Goal: Information Seeking & Learning: Learn about a topic

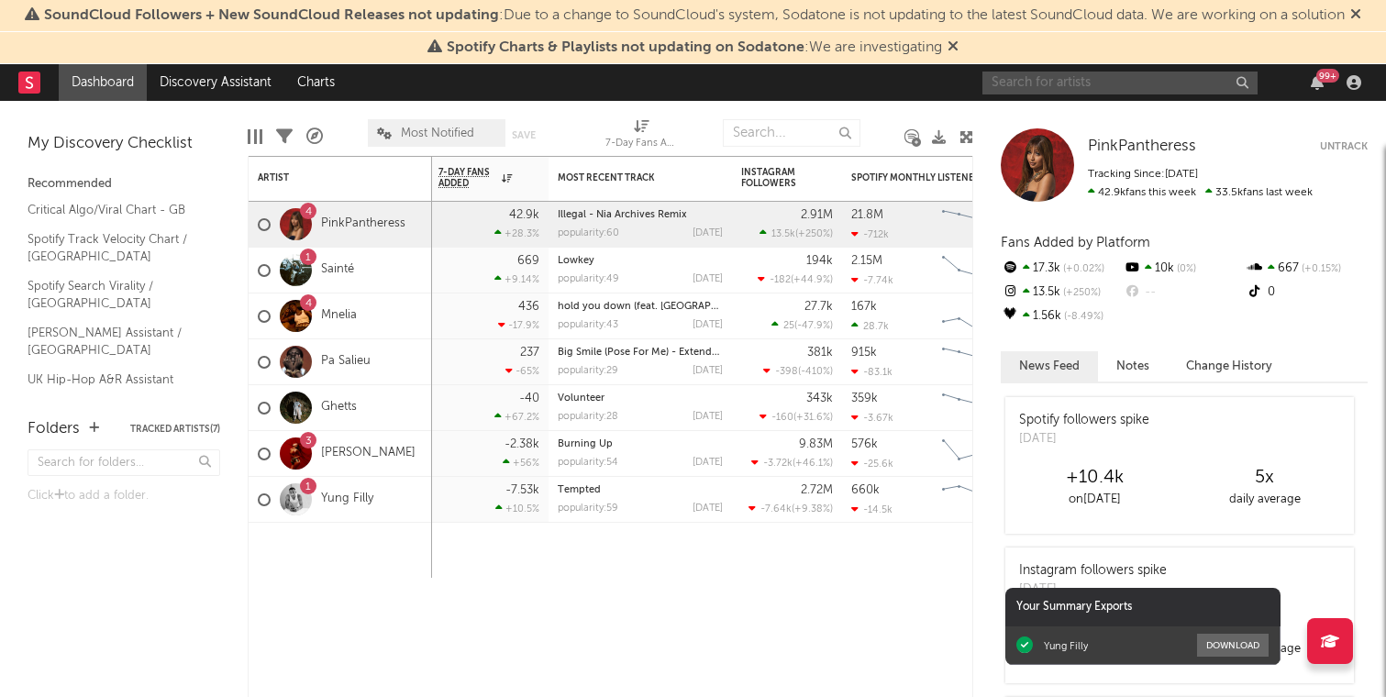
click at [691, 86] on input "text" at bounding box center [1120, 83] width 275 height 23
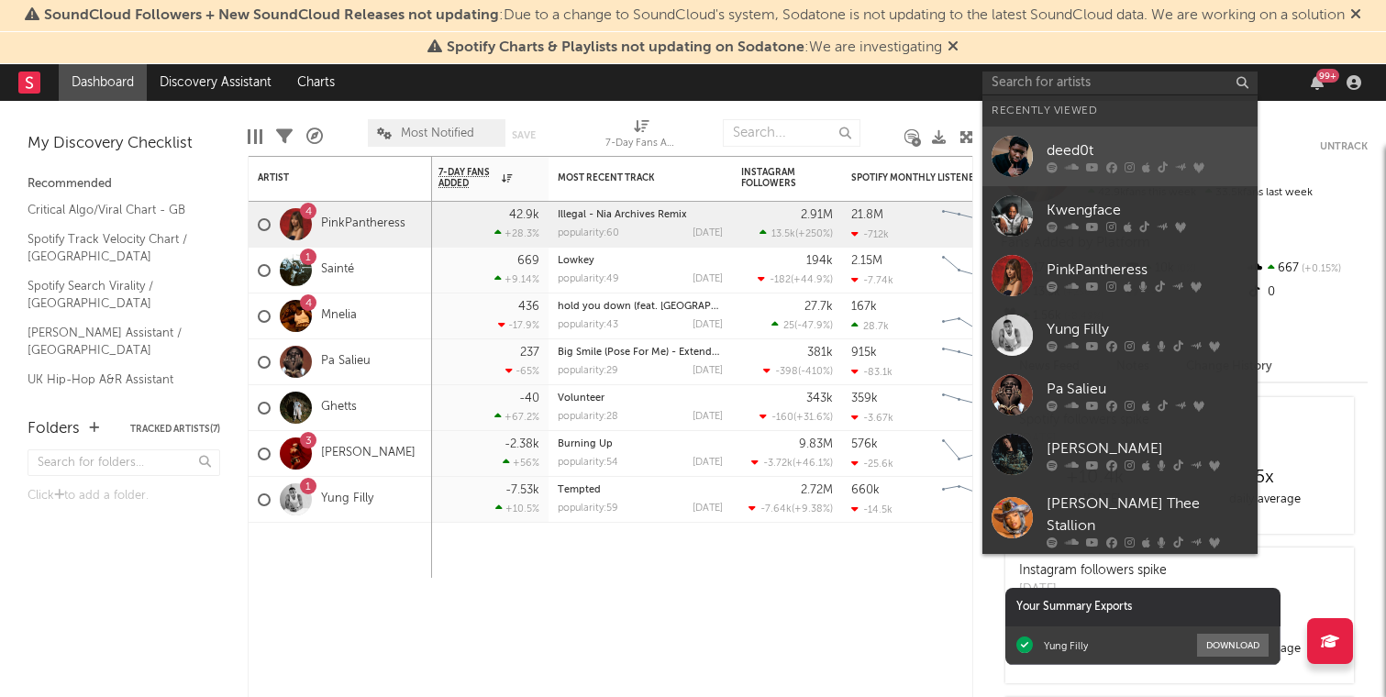
click at [691, 156] on div "deed0t" at bounding box center [1148, 150] width 202 height 22
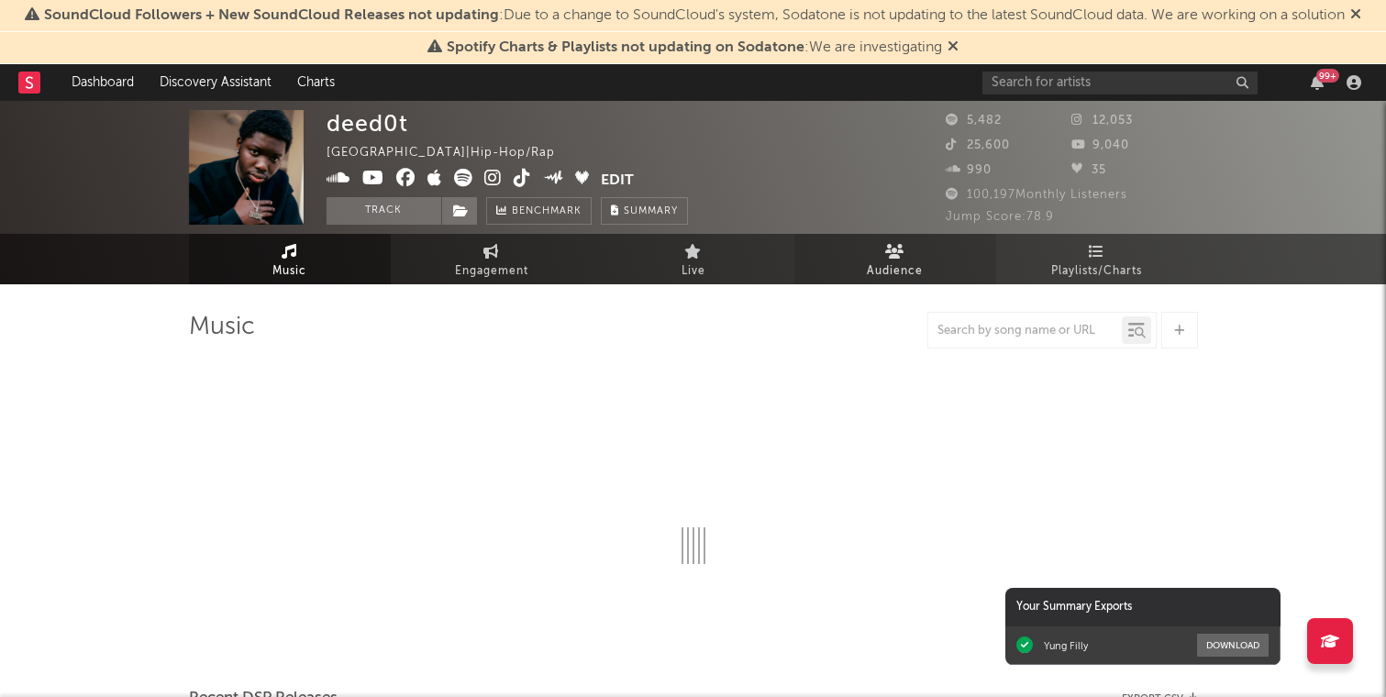
select select "6m"
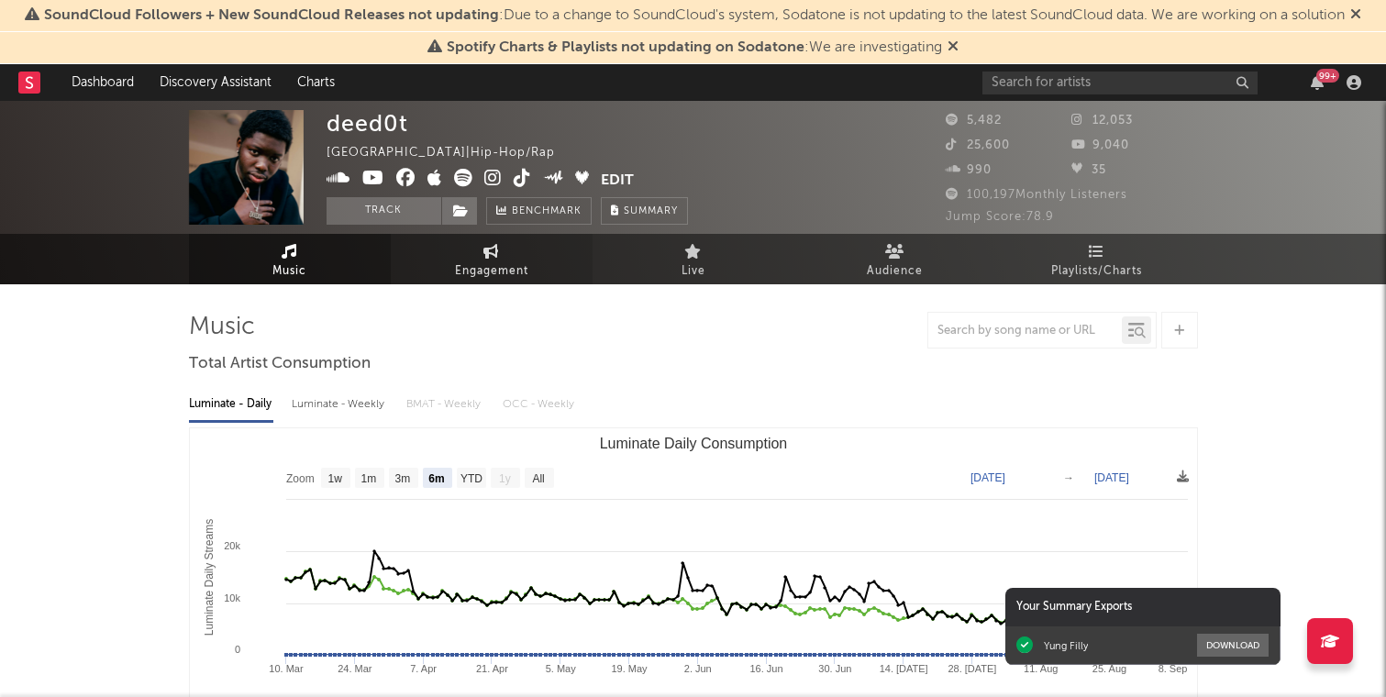
click at [481, 267] on span "Engagement" at bounding box center [491, 272] width 73 height 22
select select "1w"
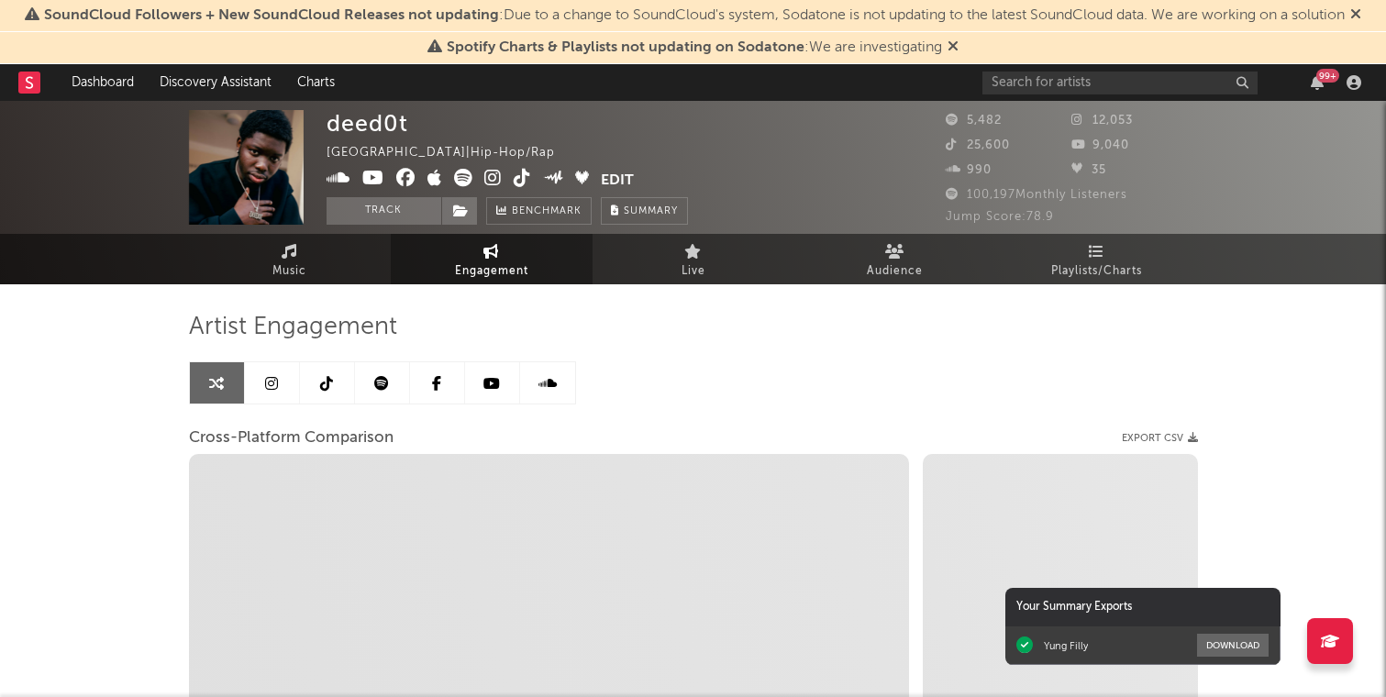
click at [348, 386] on link at bounding box center [327, 382] width 55 height 41
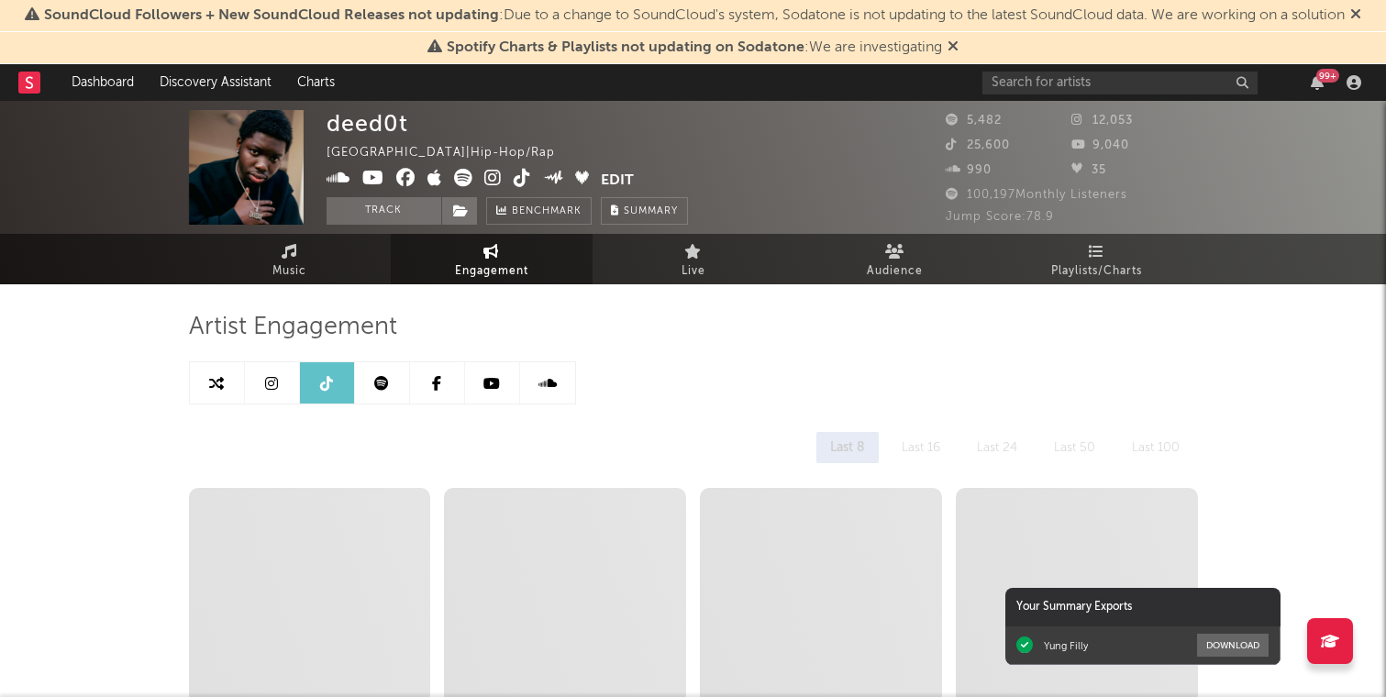
select select "6m"
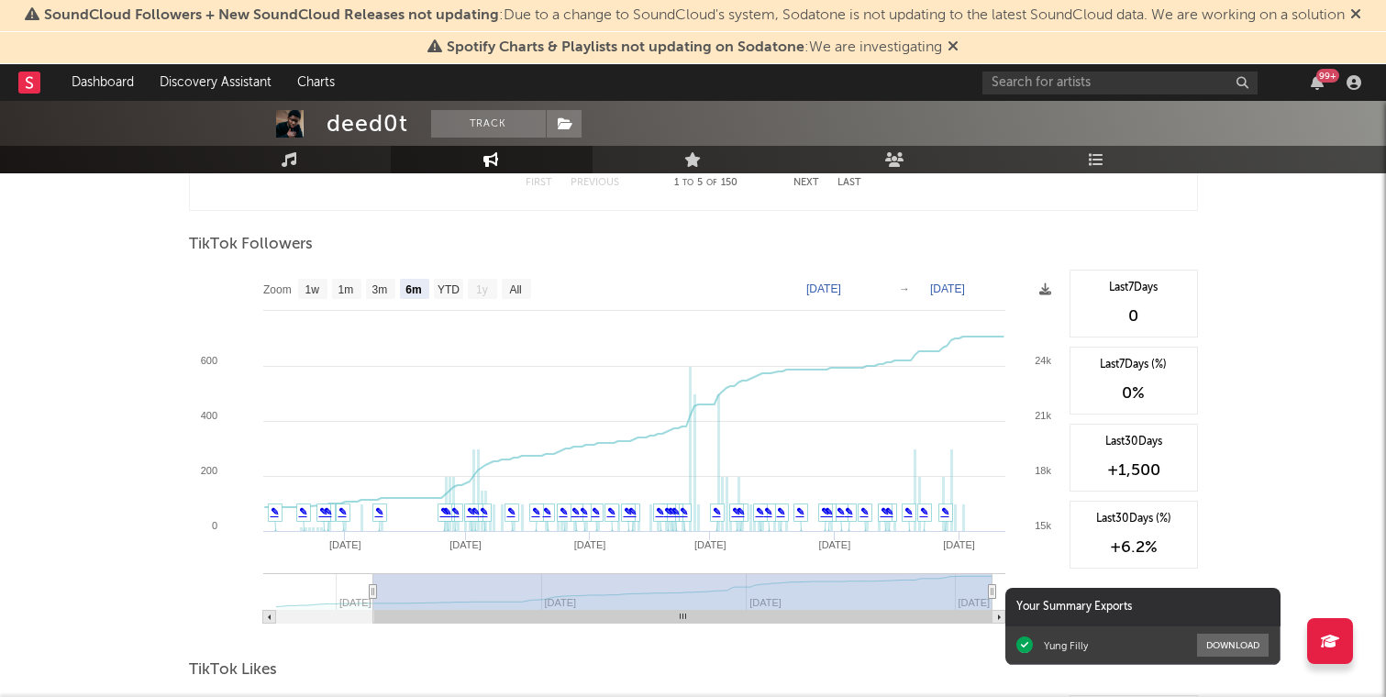
scroll to position [1721, 0]
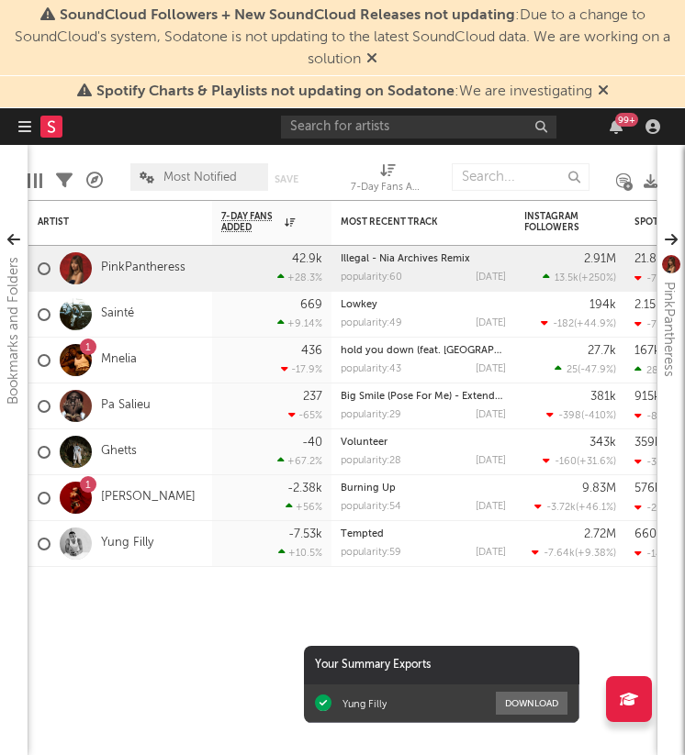
click at [23, 132] on icon "button" at bounding box center [24, 126] width 13 height 15
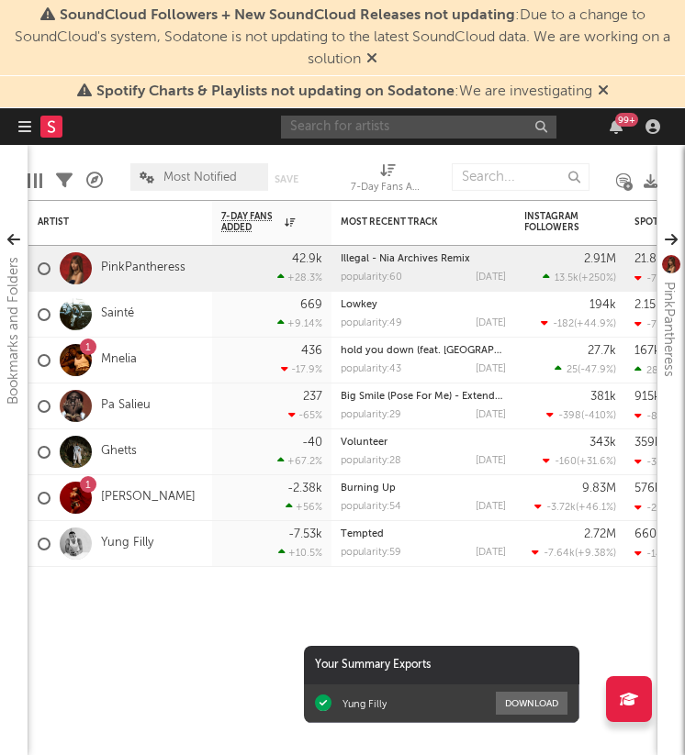
click at [390, 132] on input "text" at bounding box center [418, 127] width 275 height 23
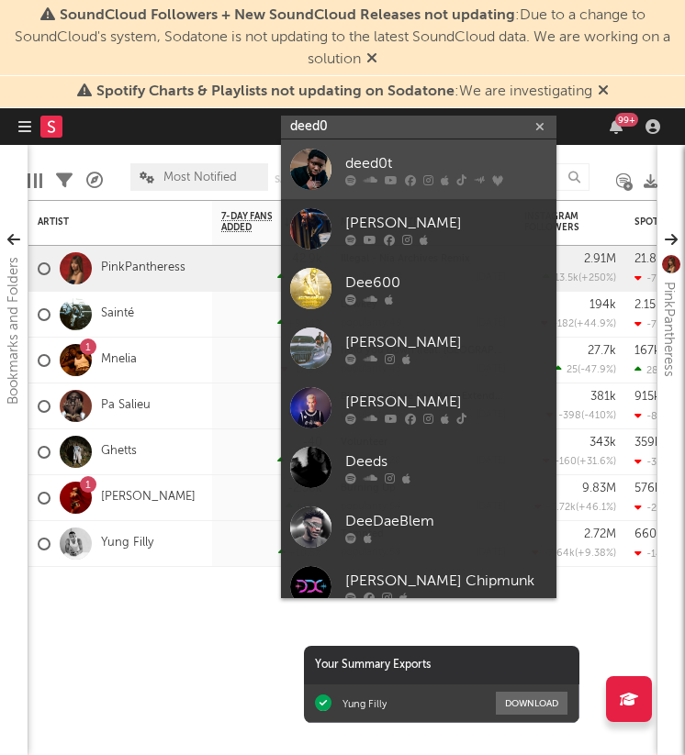
type input "deed0"
click at [421, 181] on div at bounding box center [446, 179] width 202 height 11
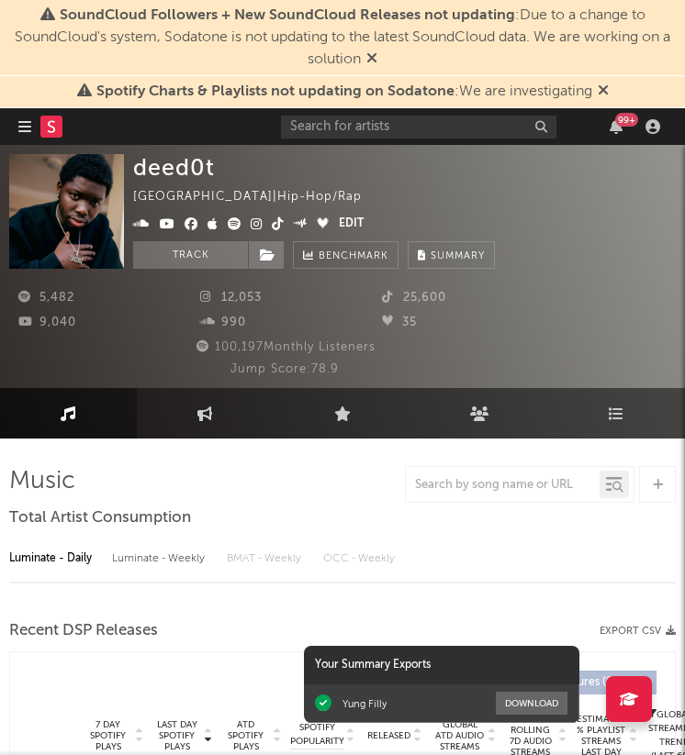
select select "6m"
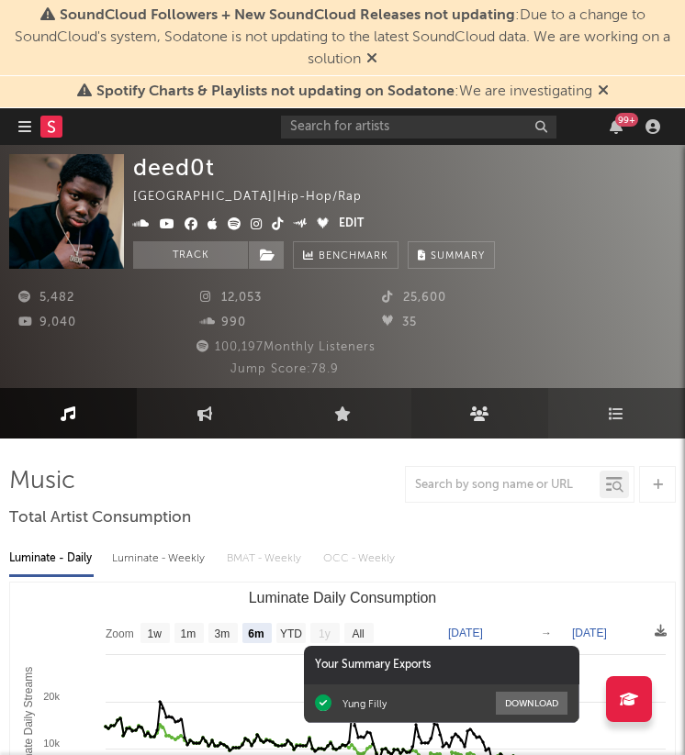
click at [469, 419] on link "Audience" at bounding box center [479, 413] width 137 height 50
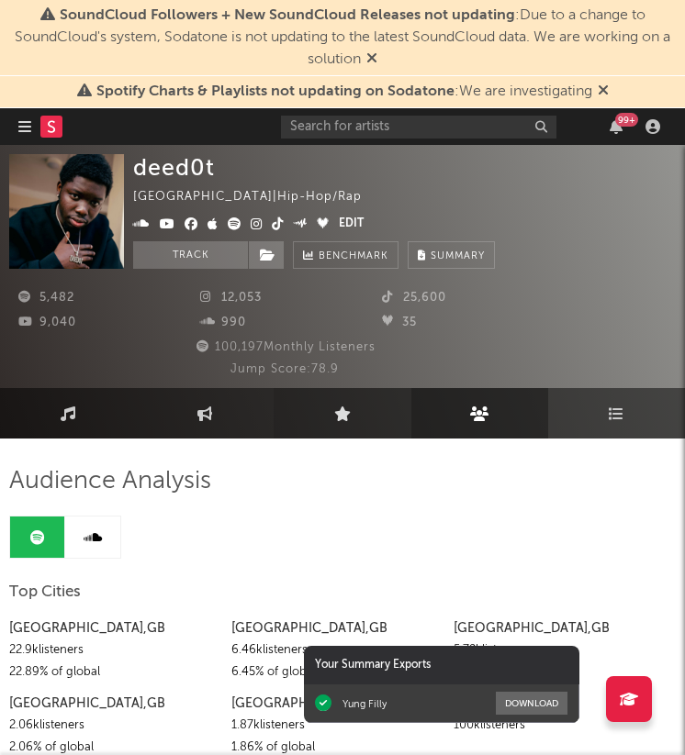
click at [350, 427] on link "Live" at bounding box center [341, 413] width 137 height 50
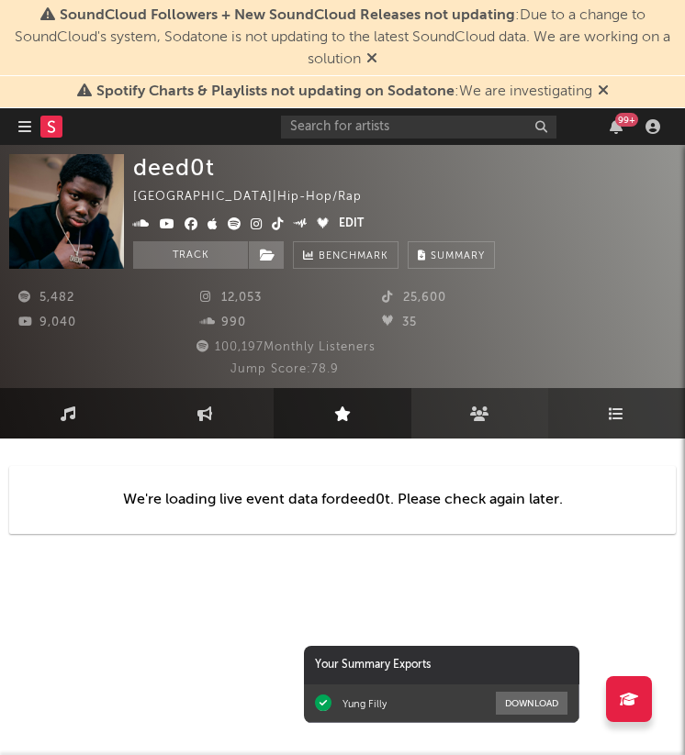
click at [629, 417] on link "Playlists/Charts" at bounding box center [616, 413] width 137 height 50
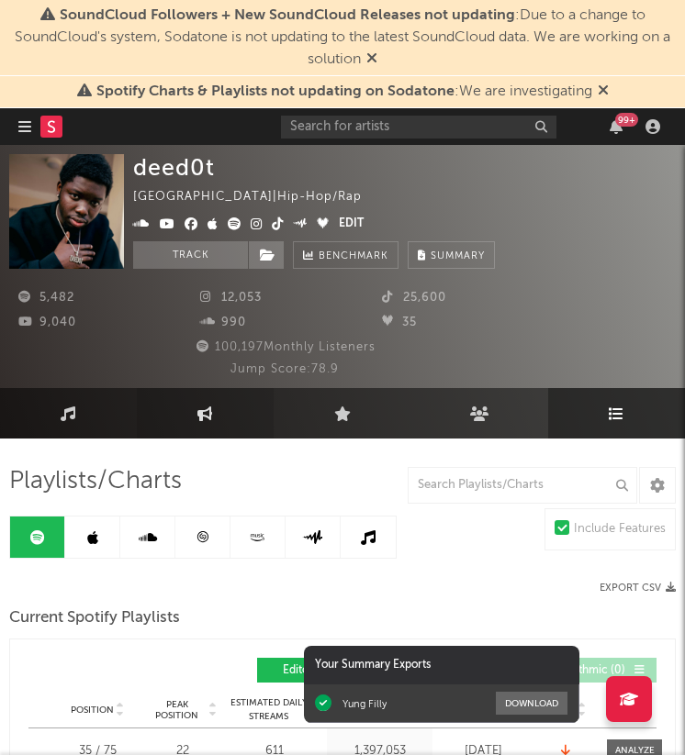
click at [219, 424] on link "Engagement" at bounding box center [205, 413] width 137 height 50
select select "1w"
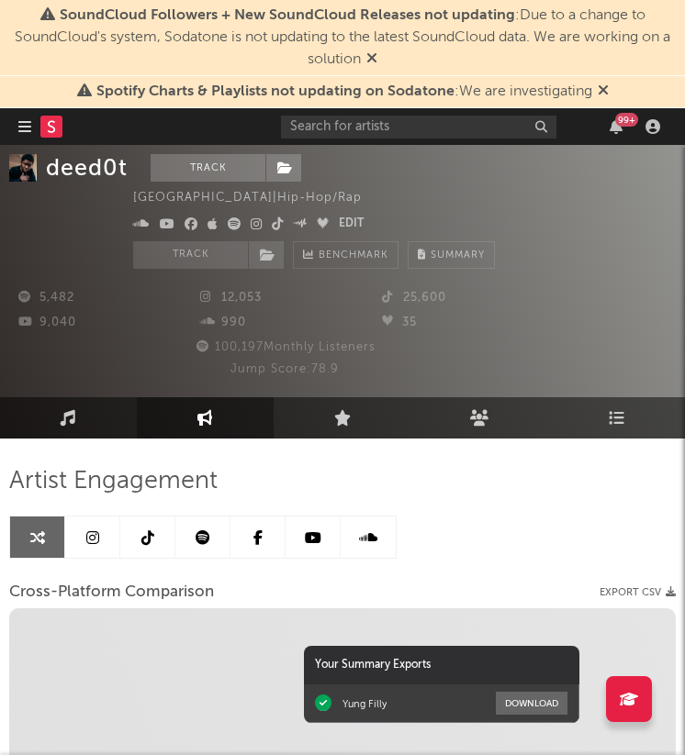
scroll to position [217, 0]
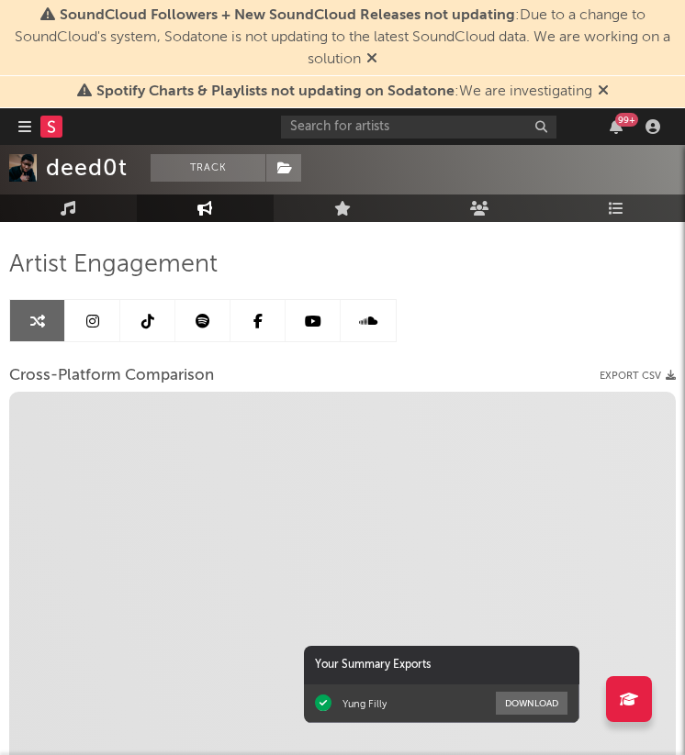
select select "1m"
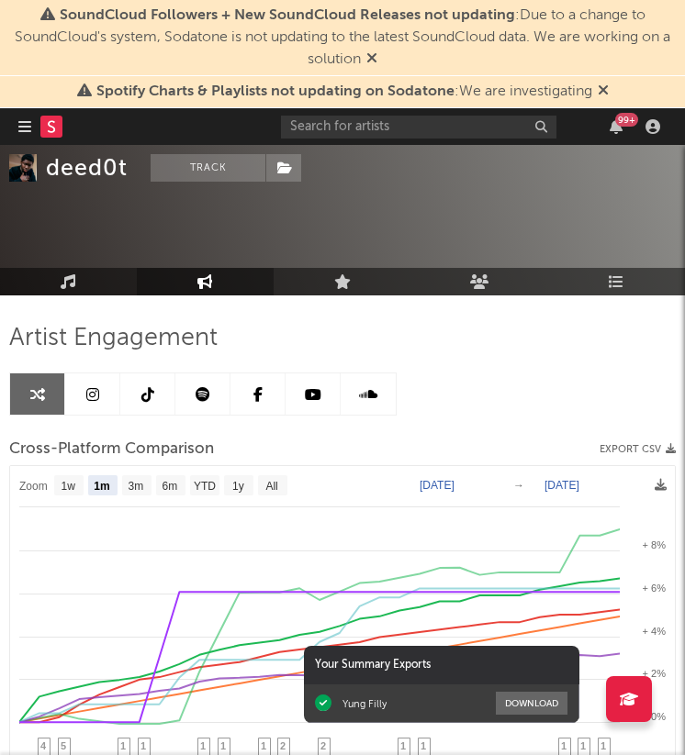
scroll to position [162, 0]
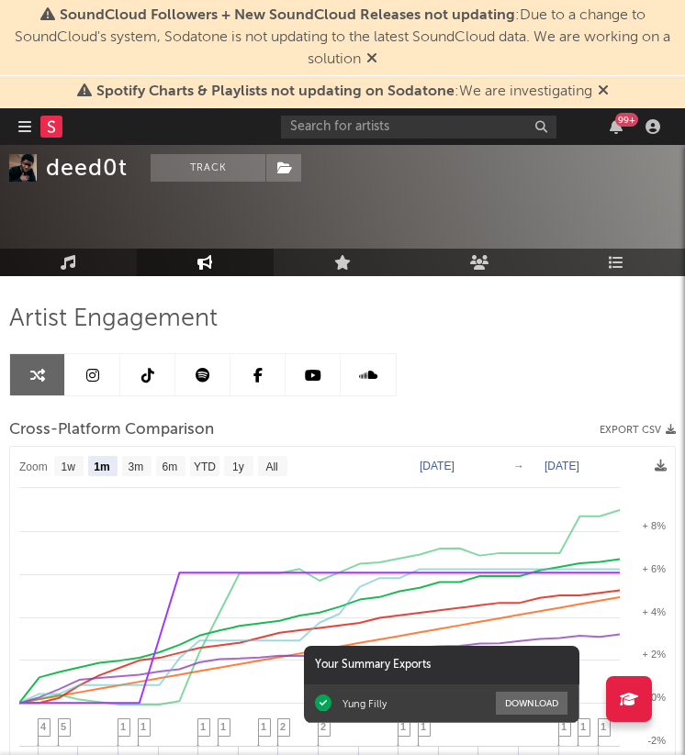
click at [95, 378] on icon at bounding box center [92, 375] width 13 height 15
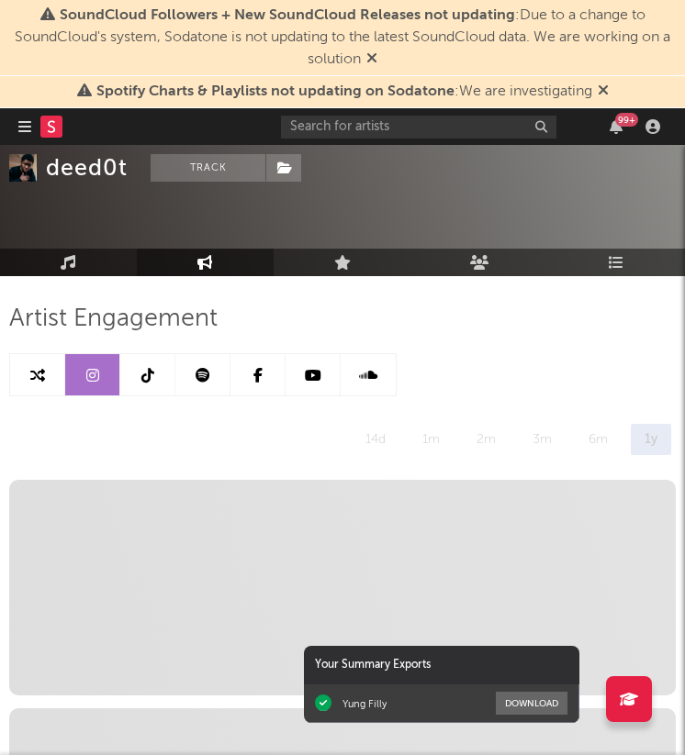
select select "6m"
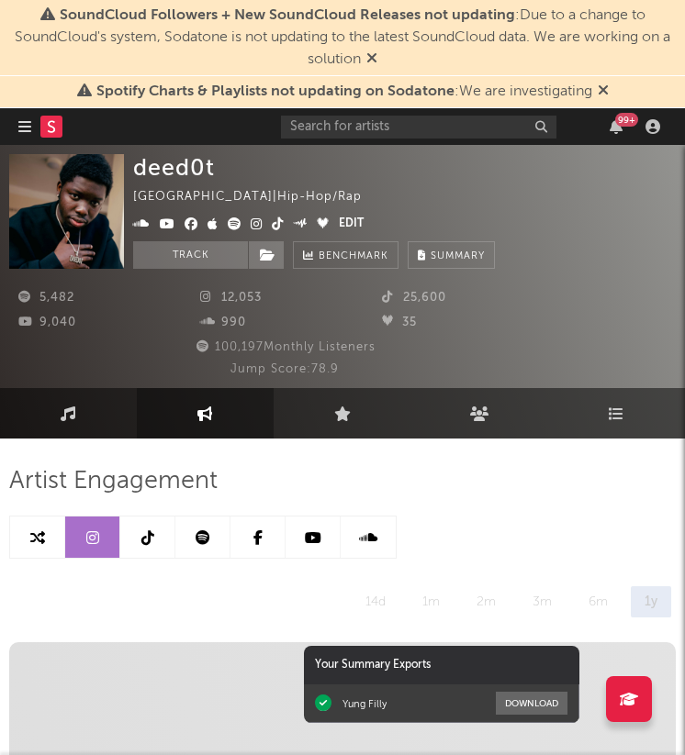
click at [97, 537] on icon at bounding box center [92, 537] width 13 height 15
click at [155, 531] on link at bounding box center [147, 537] width 55 height 41
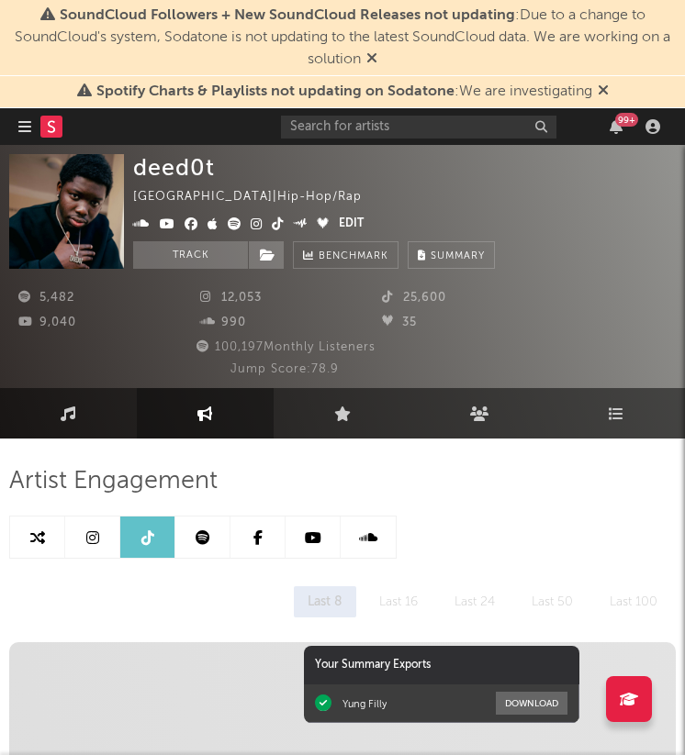
click at [105, 533] on link at bounding box center [92, 537] width 55 height 41
select select "6m"
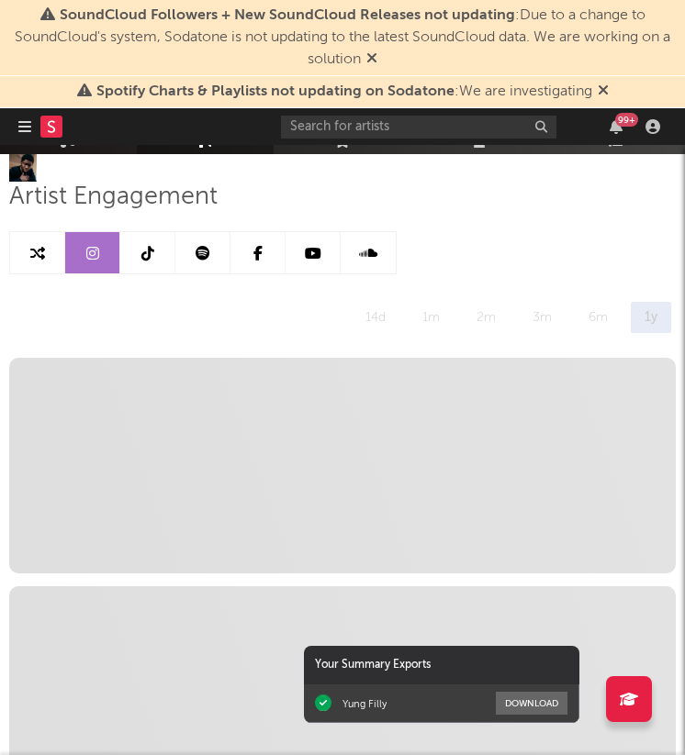
scroll to position [297, 0]
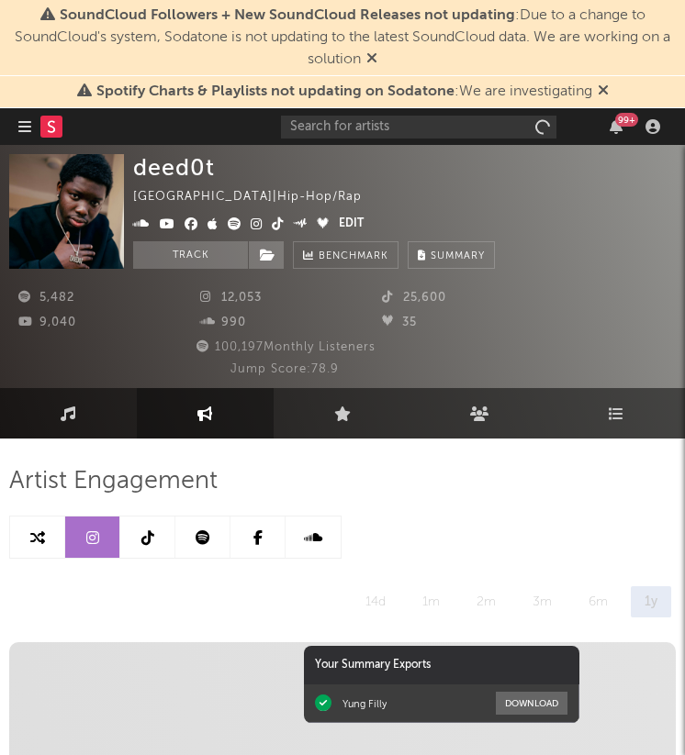
select select "6m"
click at [149, 540] on icon at bounding box center [147, 537] width 13 height 15
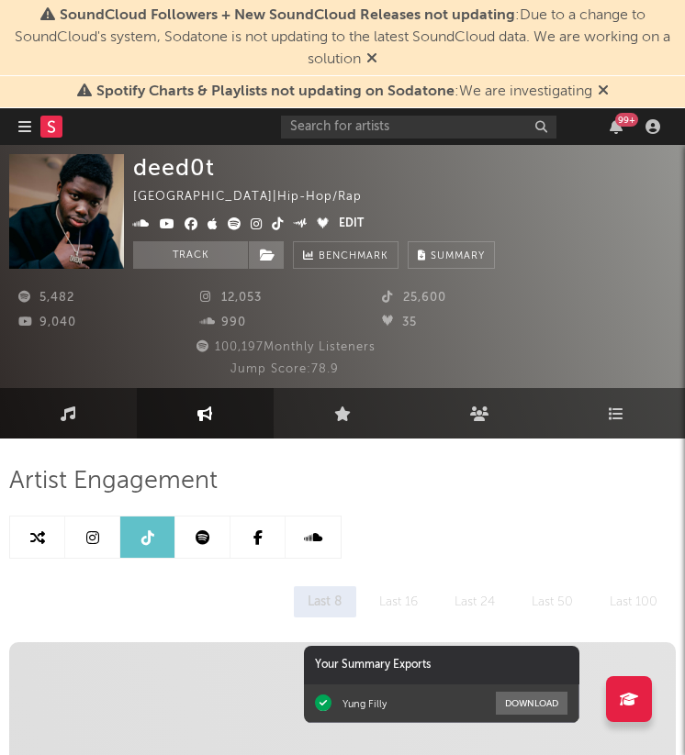
select select "6m"
